Goal: Find contact information: Find contact information

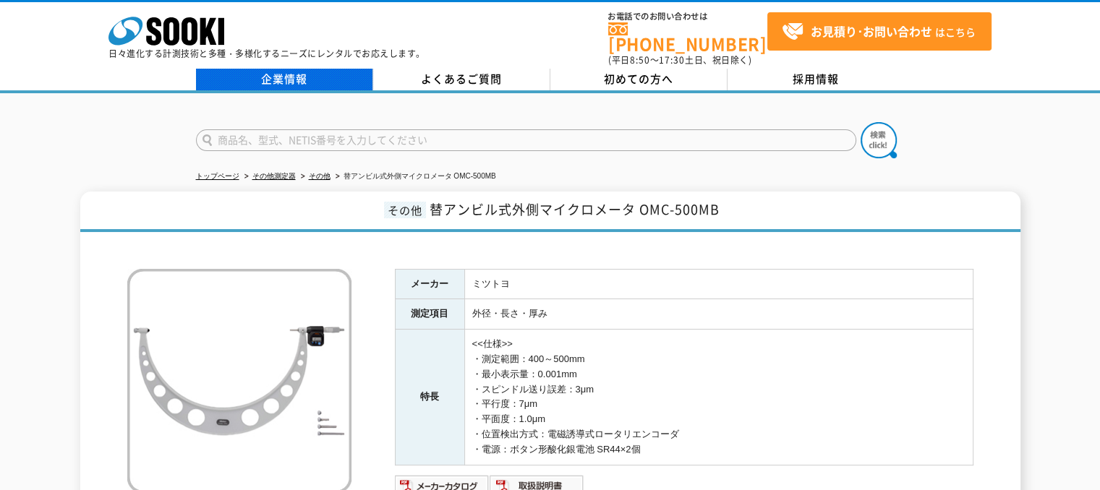
click at [251, 73] on link "企業情報" at bounding box center [284, 80] width 177 height 22
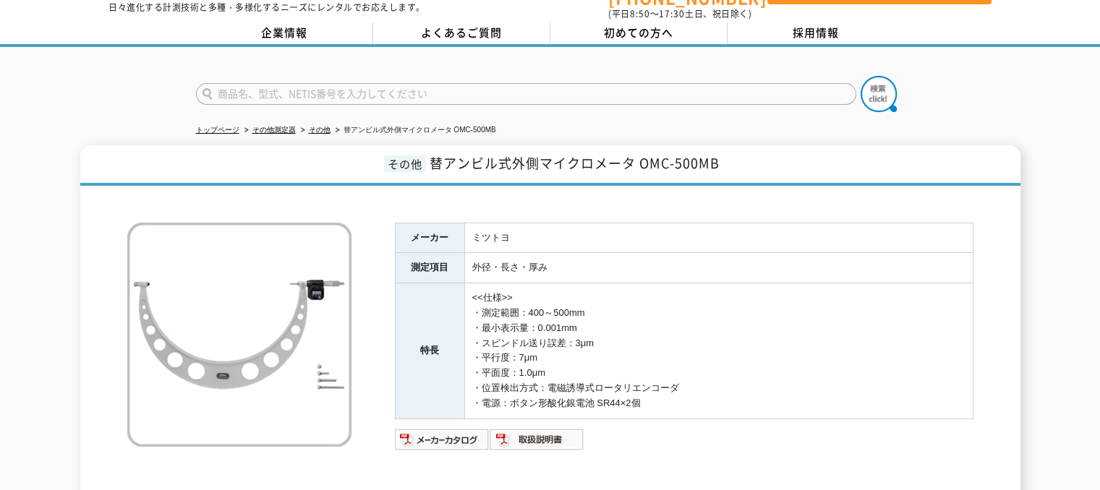
scroll to position [72, 0]
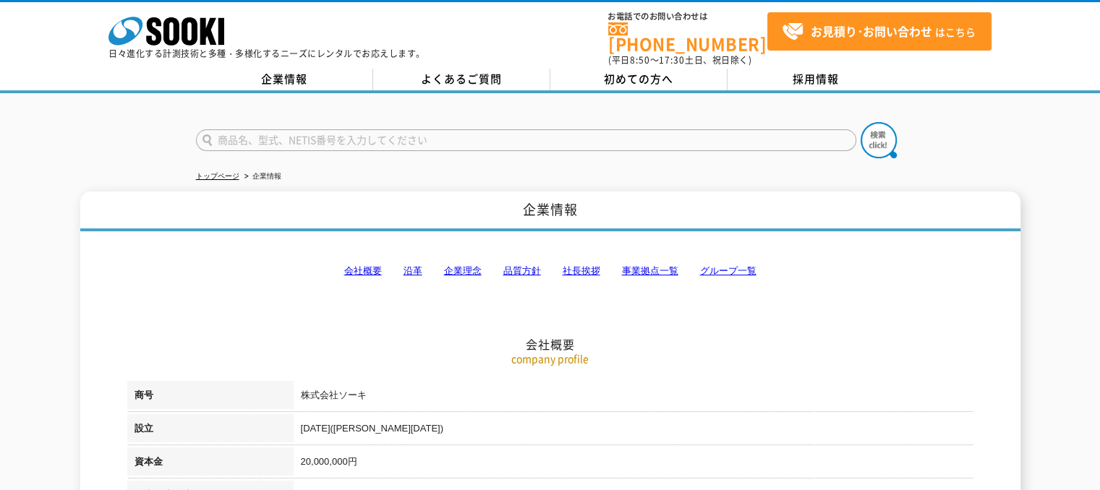
click at [636, 265] on link "事業拠点一覧" at bounding box center [650, 270] width 56 height 11
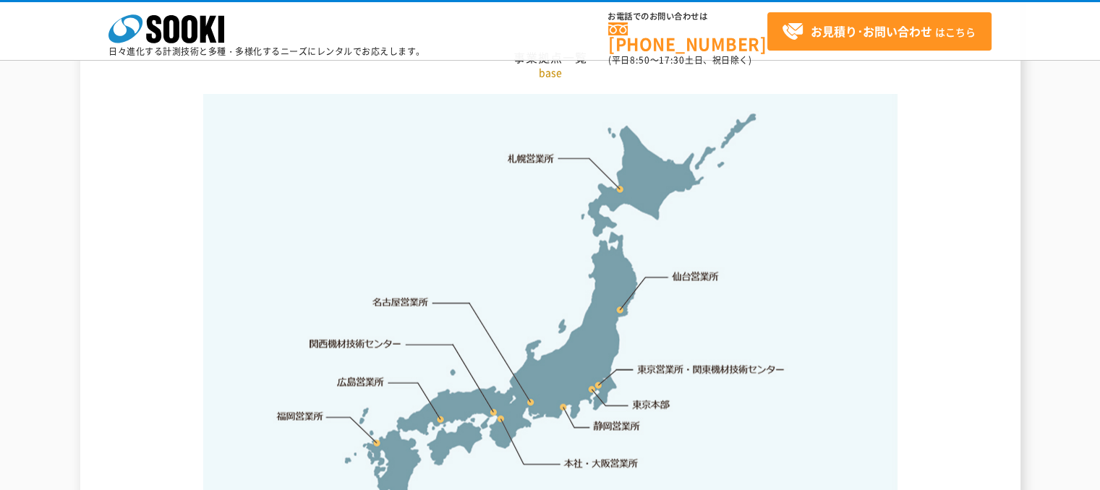
scroll to position [2976, 0]
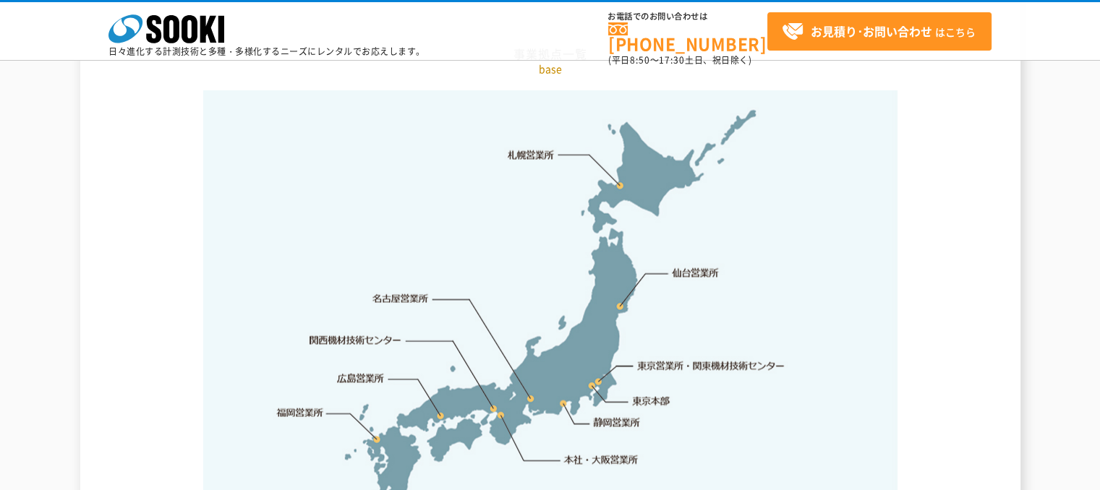
click at [353, 371] on link "広島営業所" at bounding box center [361, 378] width 47 height 14
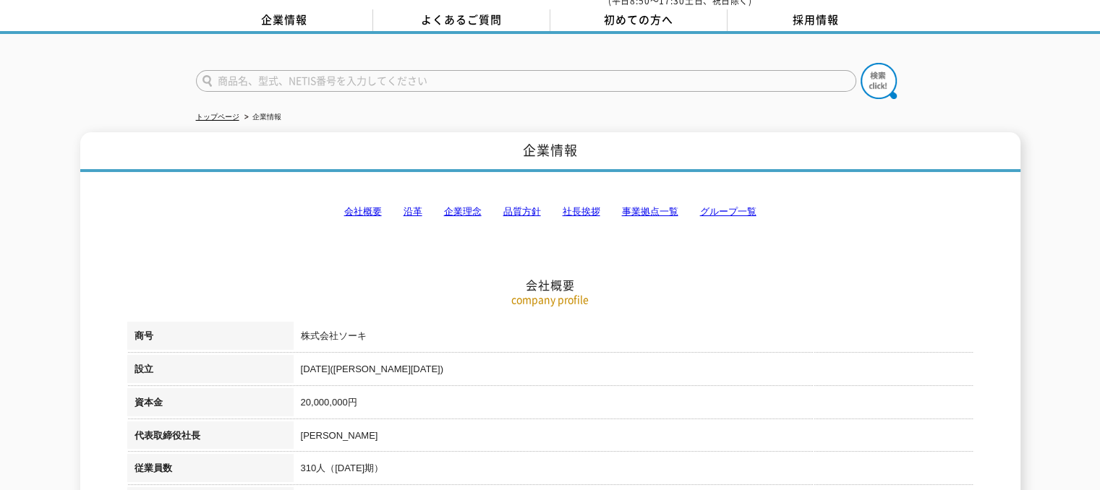
scroll to position [0, 0]
